Goal: Information Seeking & Learning: Learn about a topic

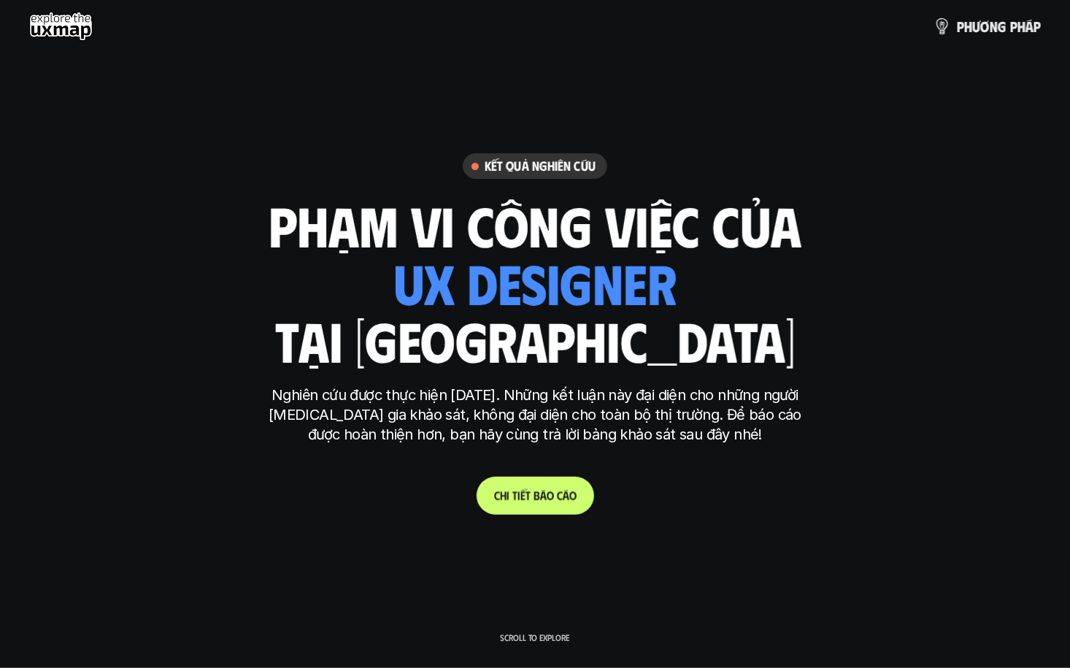
click at [525, 493] on p "C h i t i ế t b á o c á o" at bounding box center [535, 495] width 82 height 14
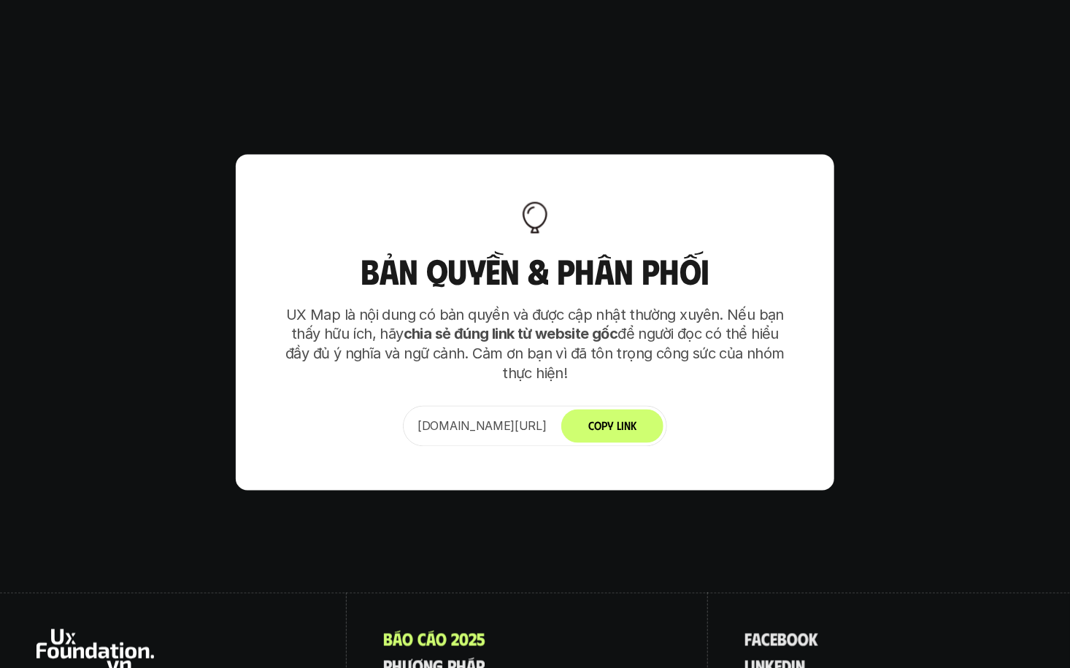
scroll to position [9164, 0]
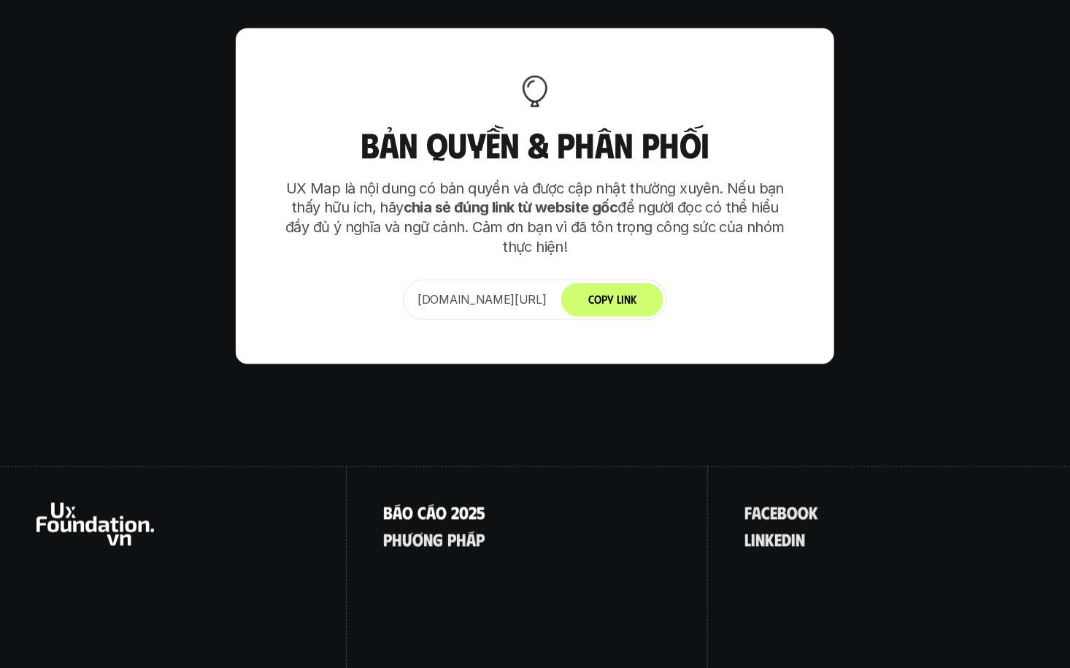
click at [421, 503] on p "B á o c á o 2 0 2 5" at bounding box center [434, 512] width 102 height 19
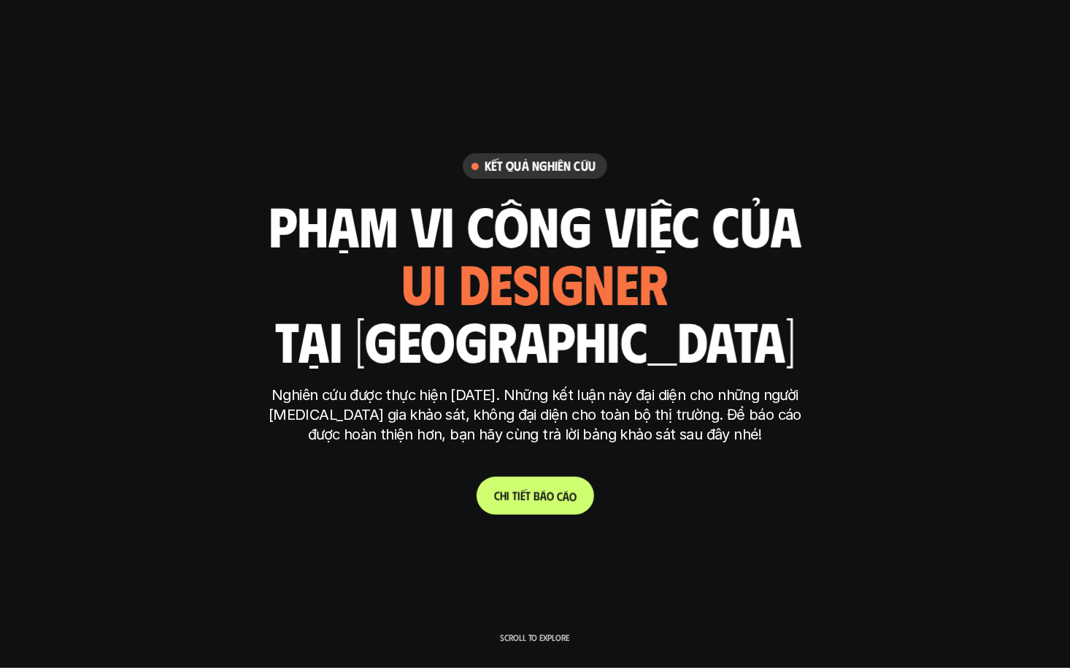
click at [539, 495] on p "C h i t i ế t b á o c á o" at bounding box center [535, 495] width 82 height 14
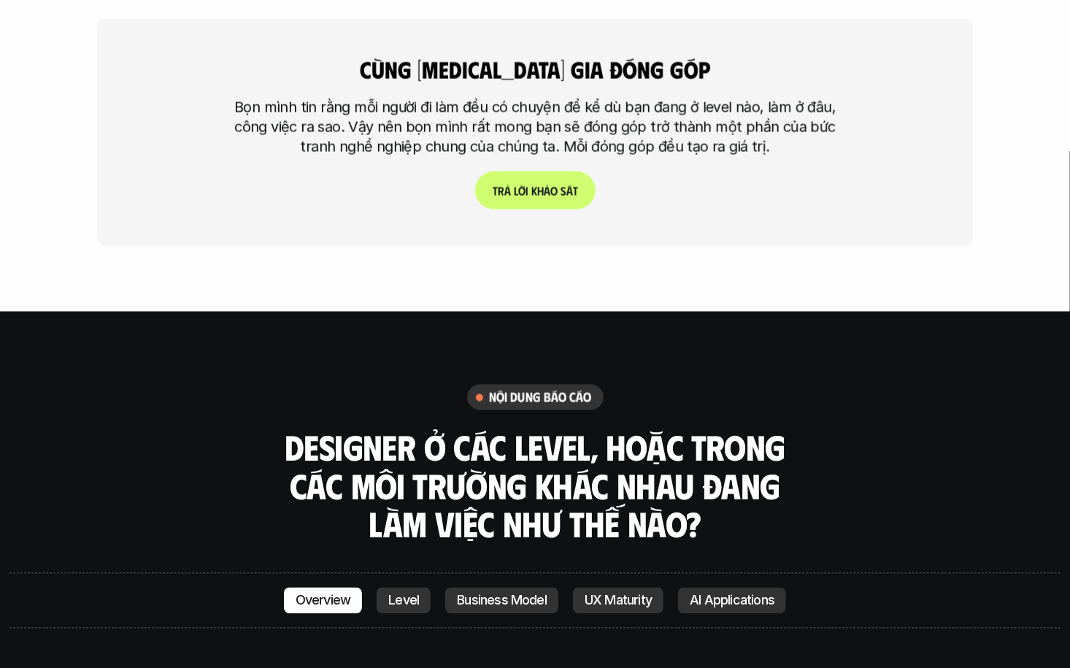
scroll to position [3966, 0]
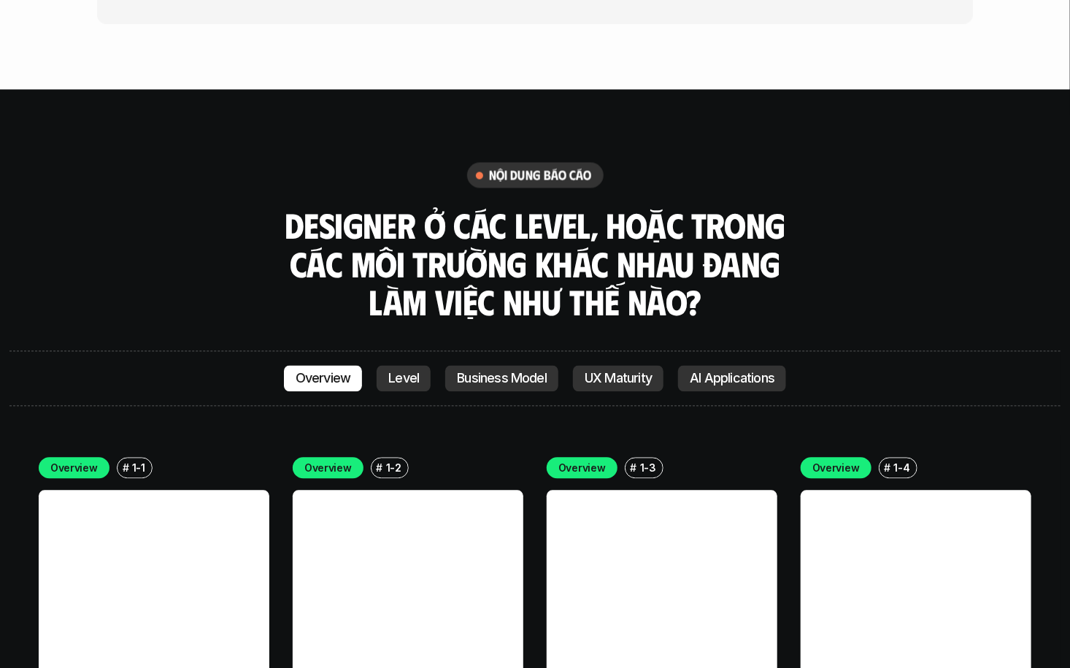
click at [160, 492] on link at bounding box center [154, 606] width 231 height 231
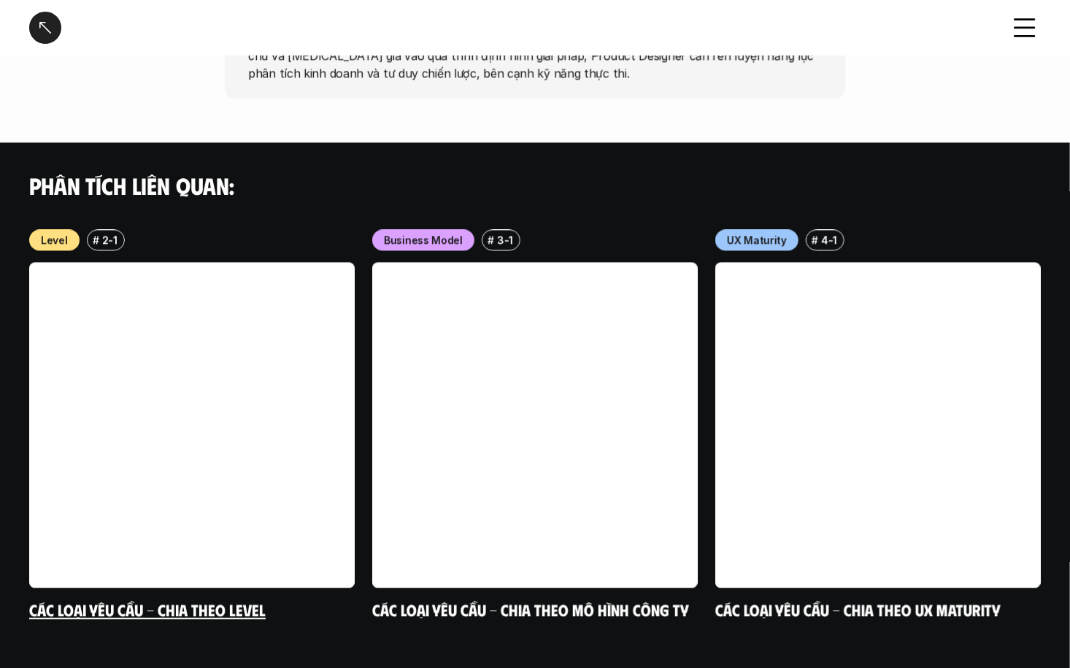
scroll to position [1494, 0]
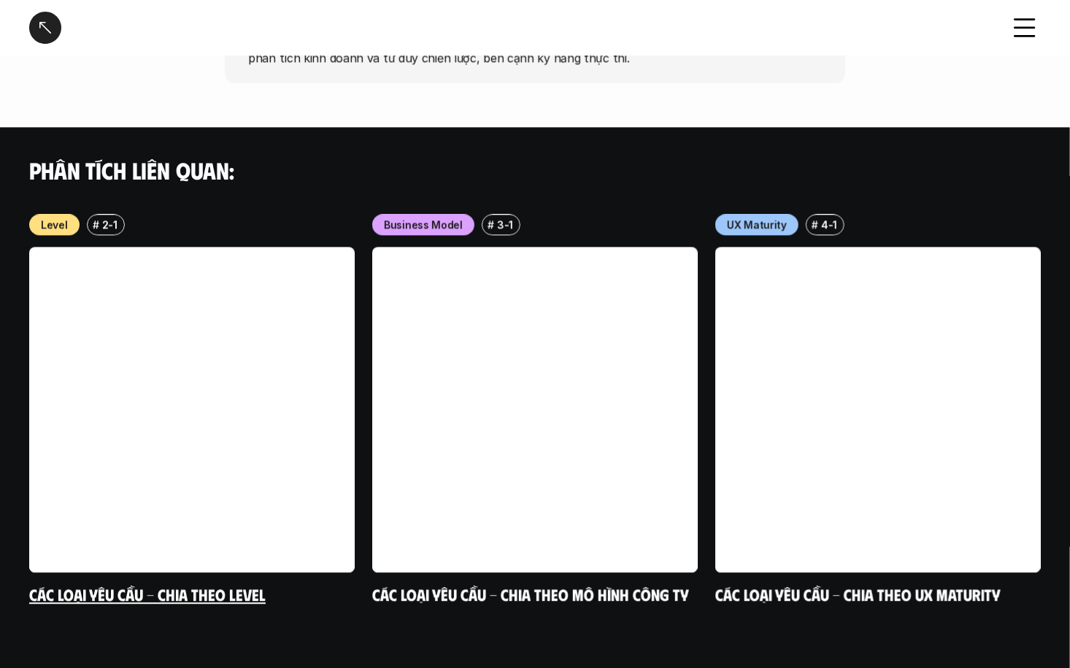
click at [253, 507] on link at bounding box center [192, 410] width 326 height 326
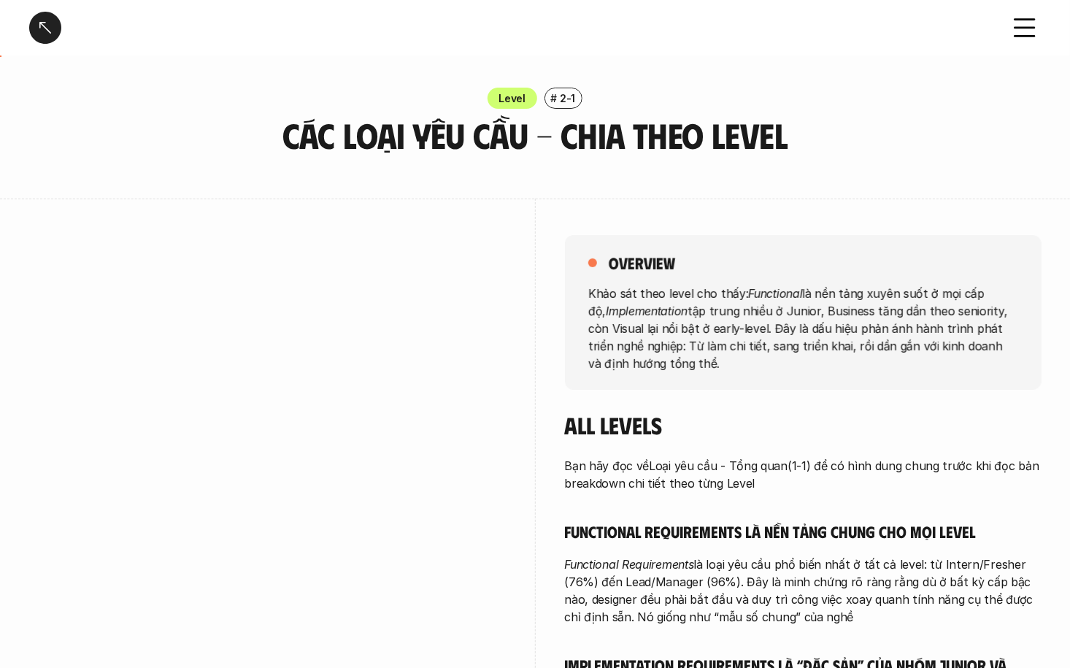
click at [42, 19] on div at bounding box center [45, 28] width 32 height 32
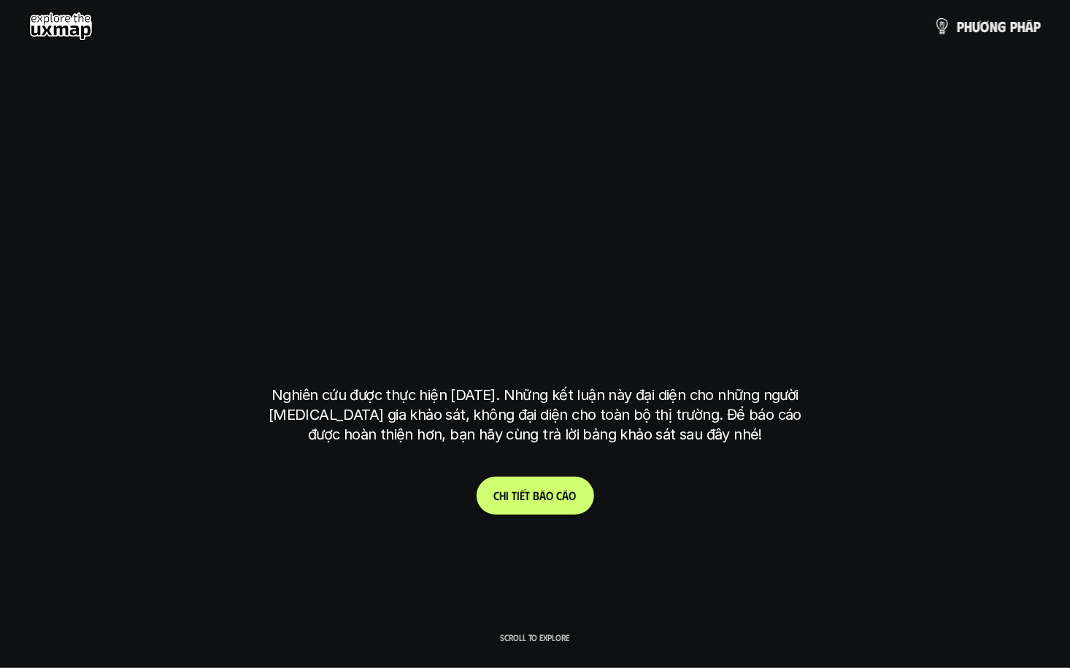
scroll to position [4253, 0]
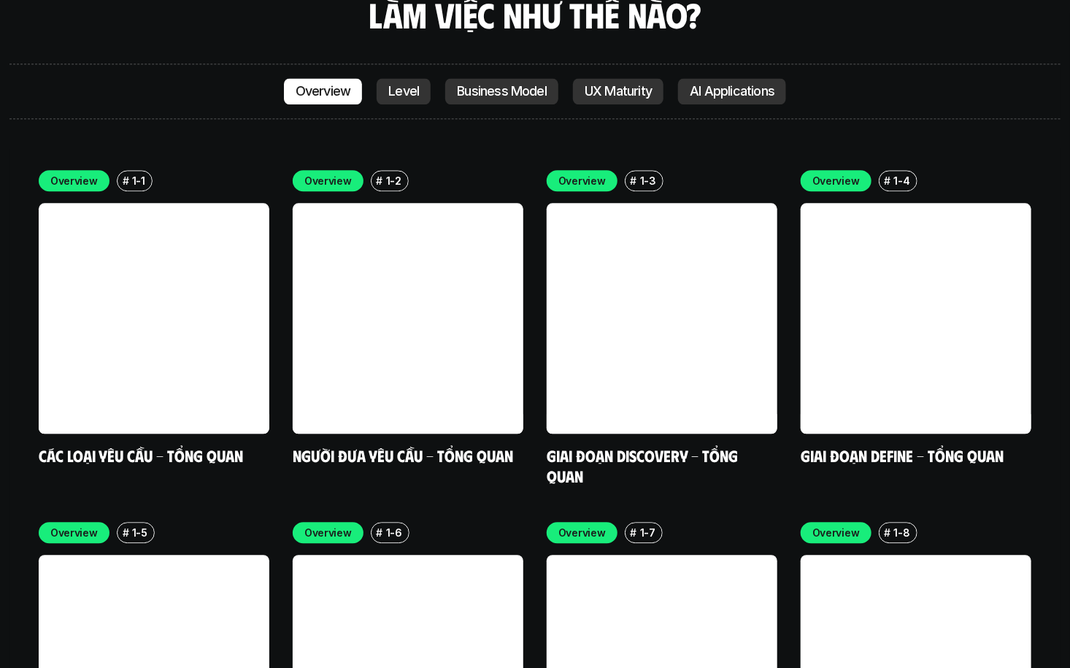
click at [404, 84] on p "Level" at bounding box center [403, 91] width 31 height 15
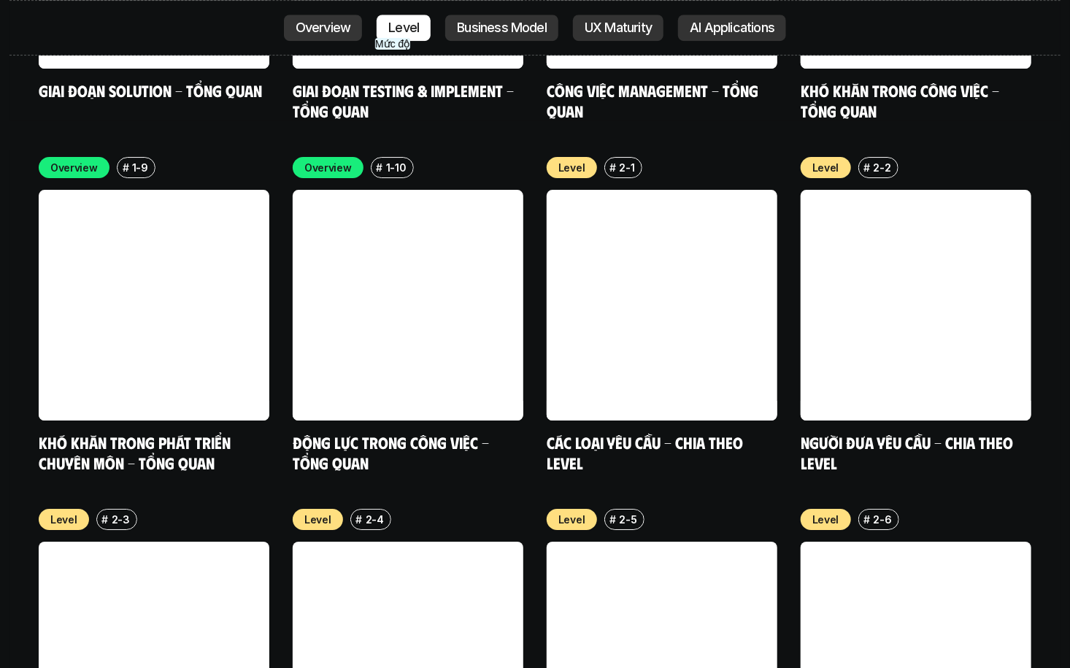
scroll to position [4972, 0]
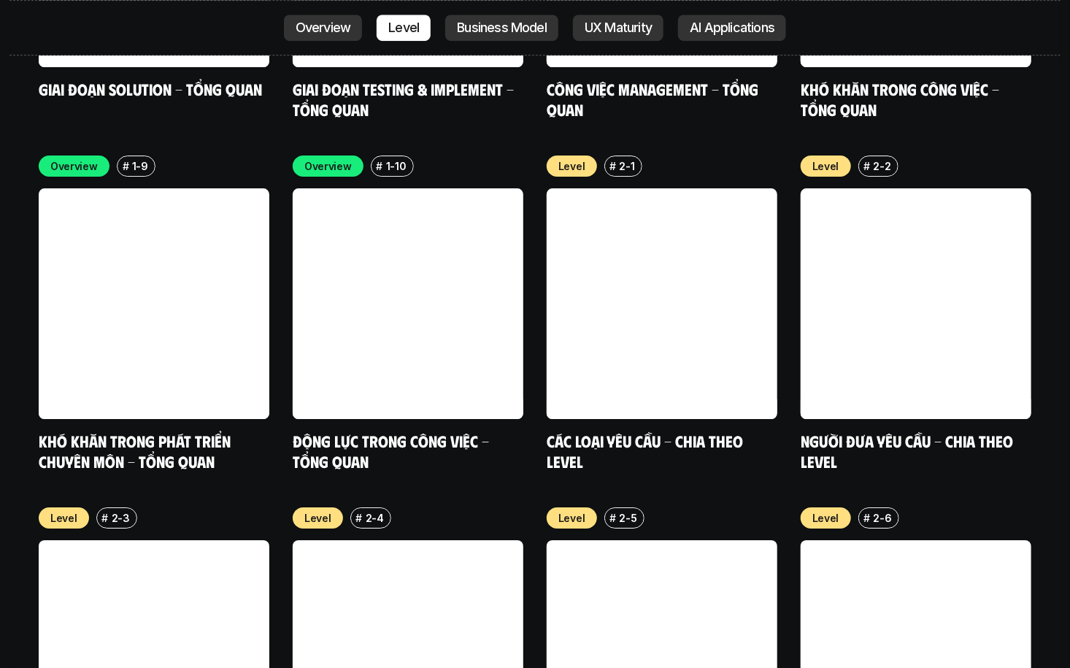
click at [474, 31] on p "Business Model" at bounding box center [502, 27] width 90 height 15
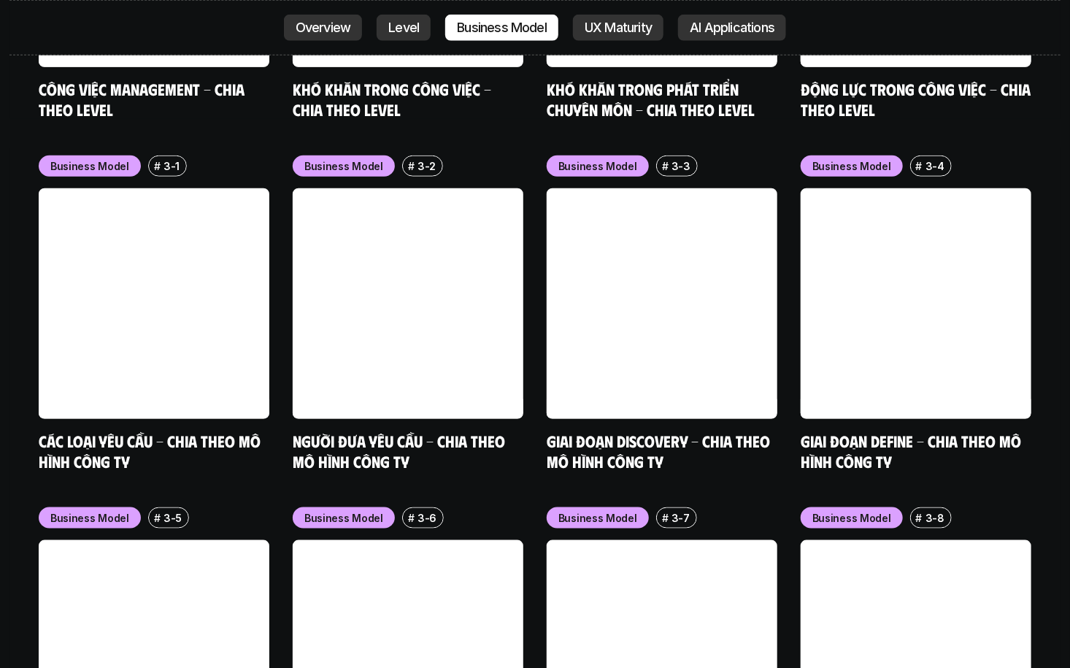
click at [626, 29] on p "UX Maturity" at bounding box center [618, 27] width 67 height 15
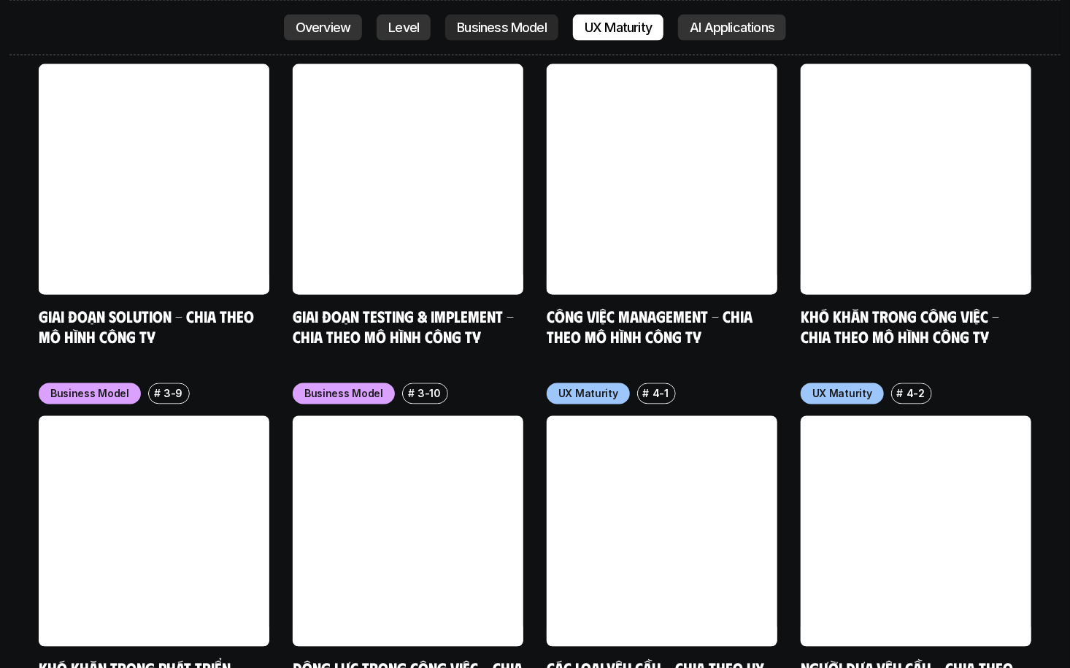
scroll to position [6731, 0]
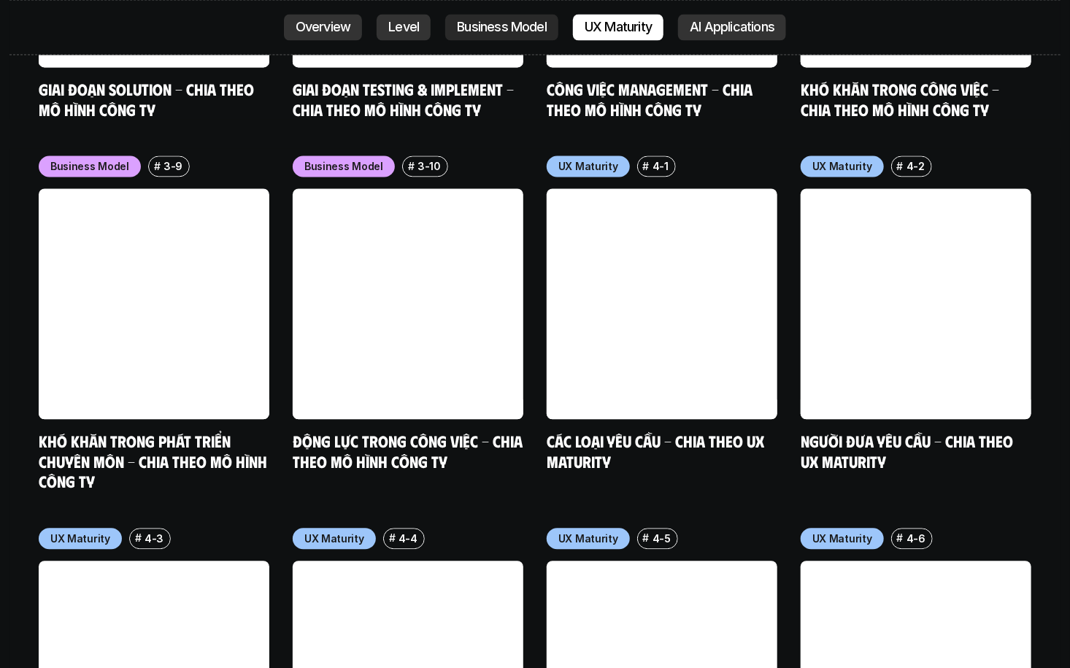
click at [737, 26] on p "AI Applications" at bounding box center [732, 27] width 85 height 15
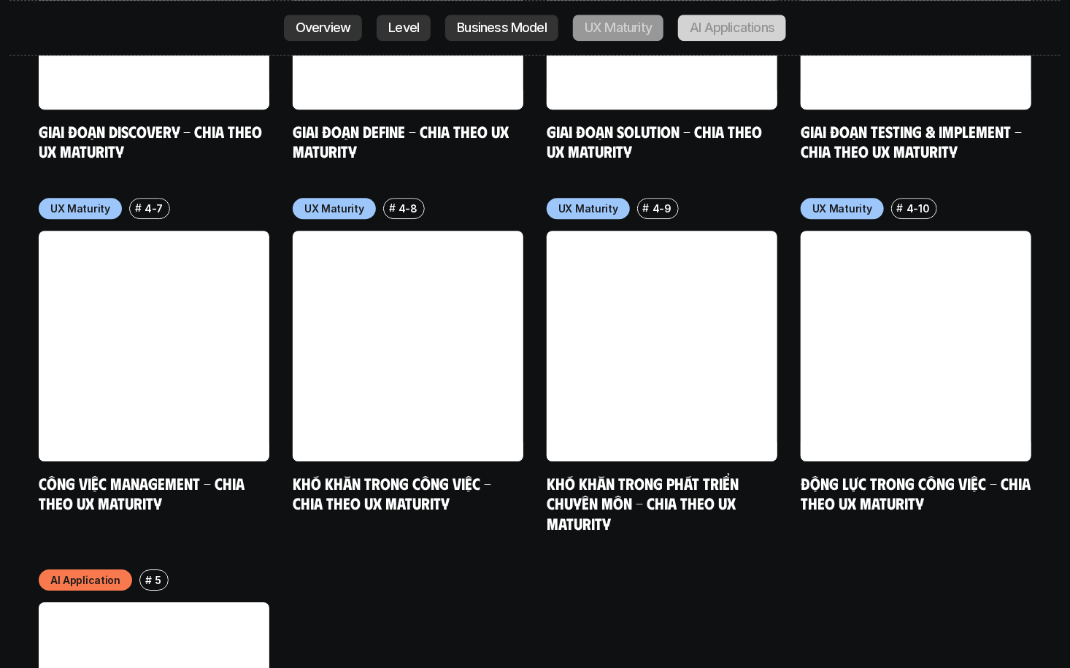
scroll to position [7826, 0]
